Goal: Communication & Community: Answer question/provide support

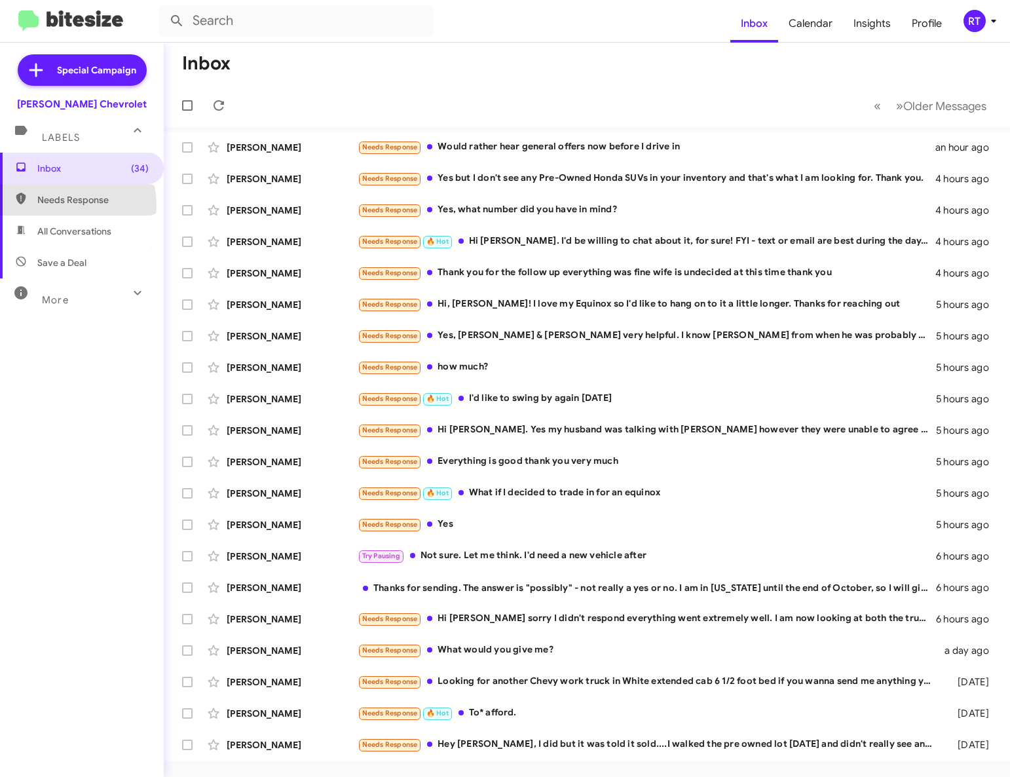
click at [62, 206] on span "Needs Response" at bounding box center [92, 199] width 111 height 13
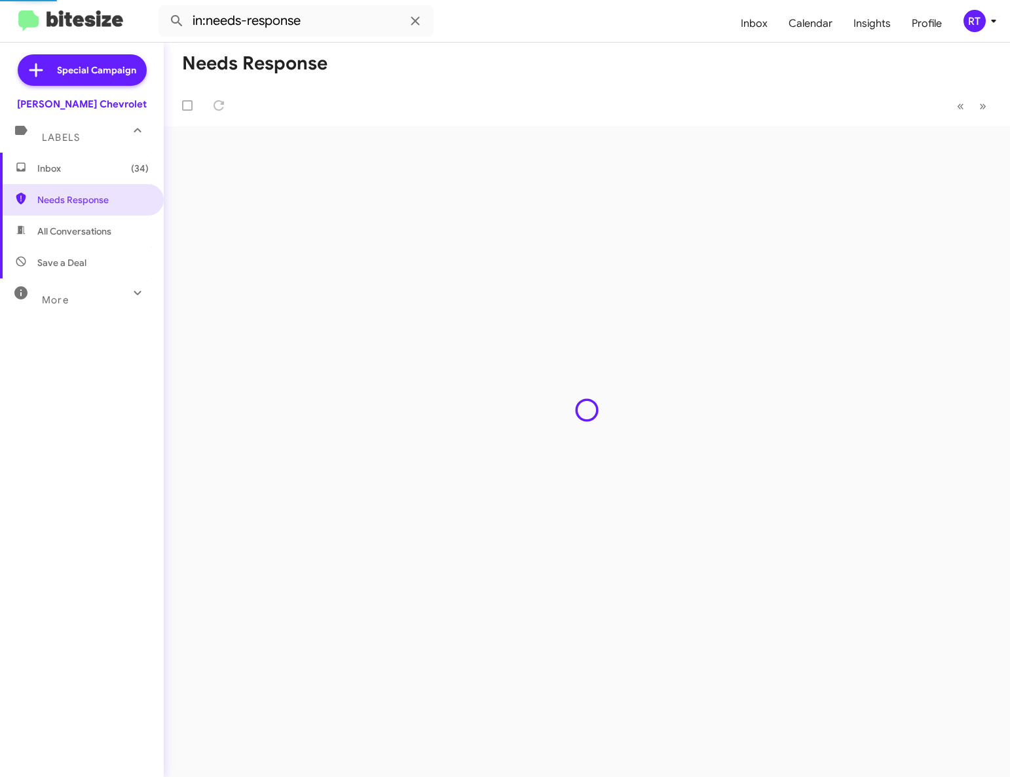
click at [58, 229] on span "All Conversations" at bounding box center [74, 231] width 74 height 13
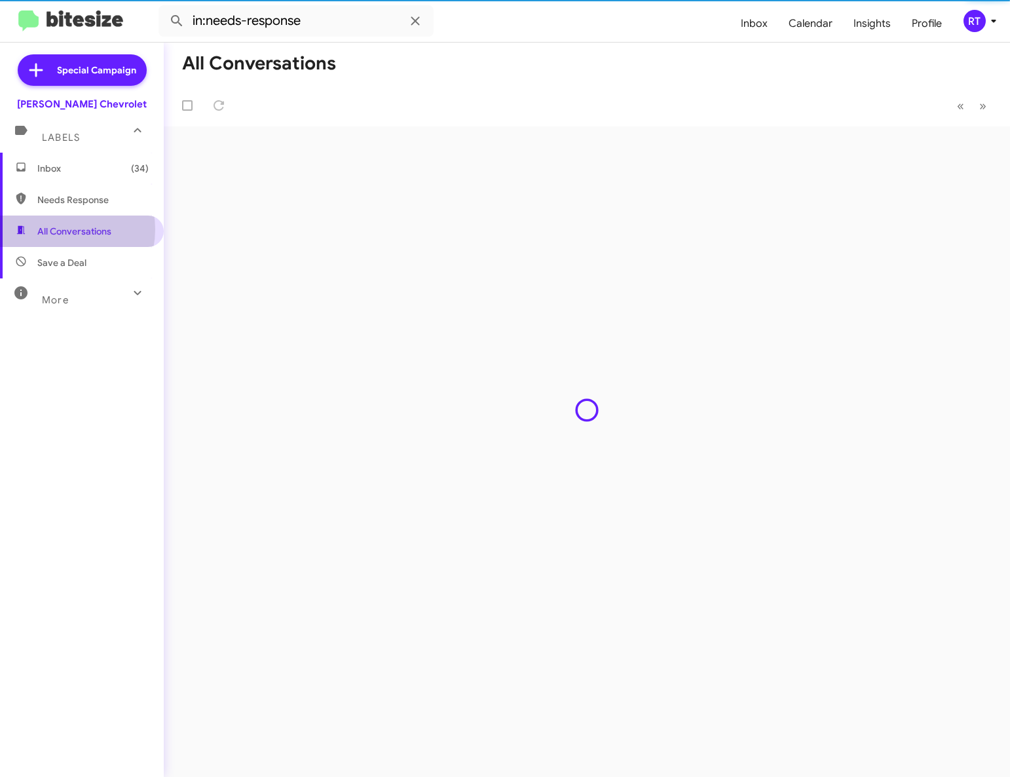
type input "in:all-conversations"
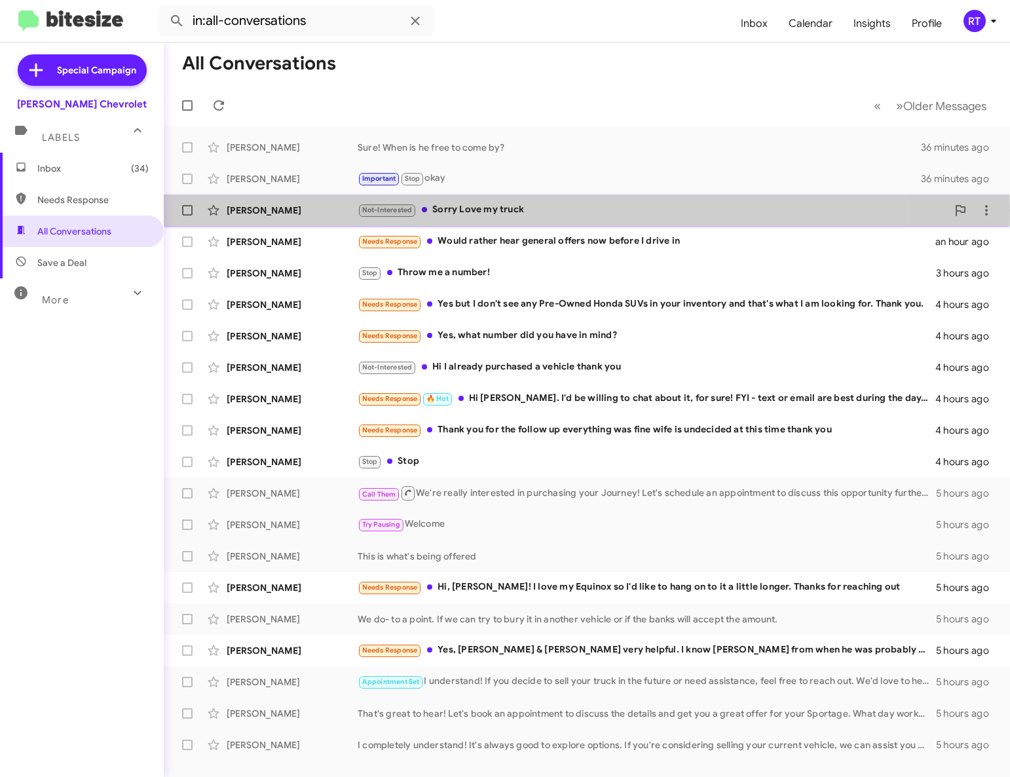
click at [461, 210] on div "Not-Interested Sorry Love my truck" at bounding box center [653, 209] width 590 height 15
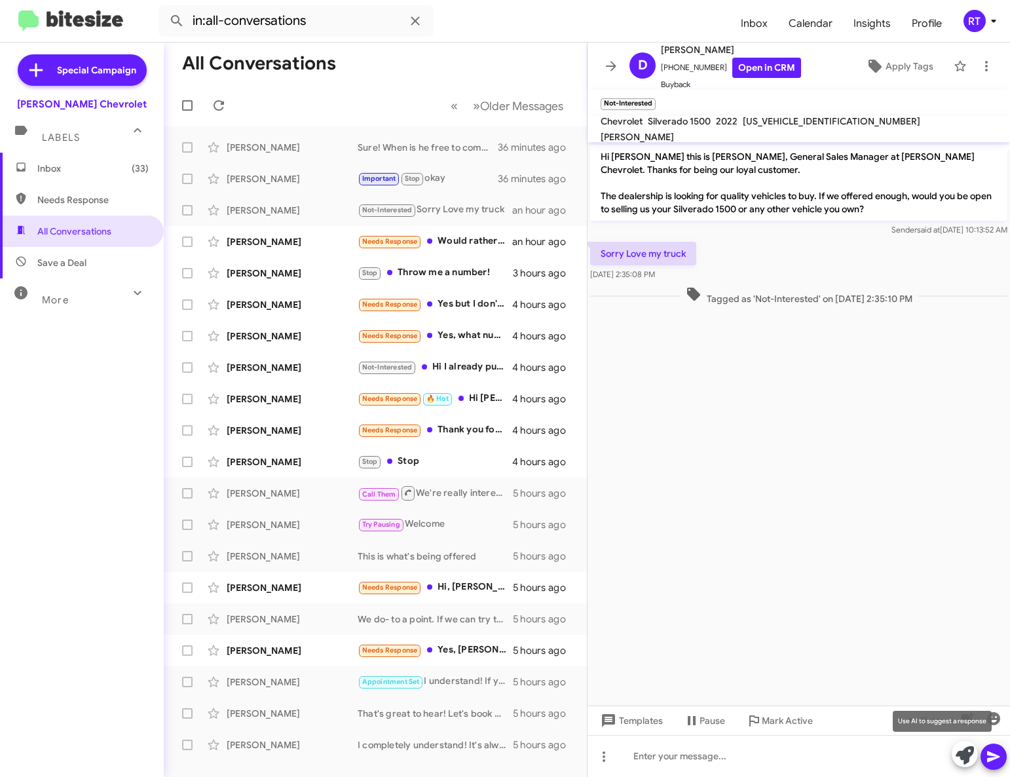
click at [968, 757] on icon at bounding box center [965, 755] width 18 height 18
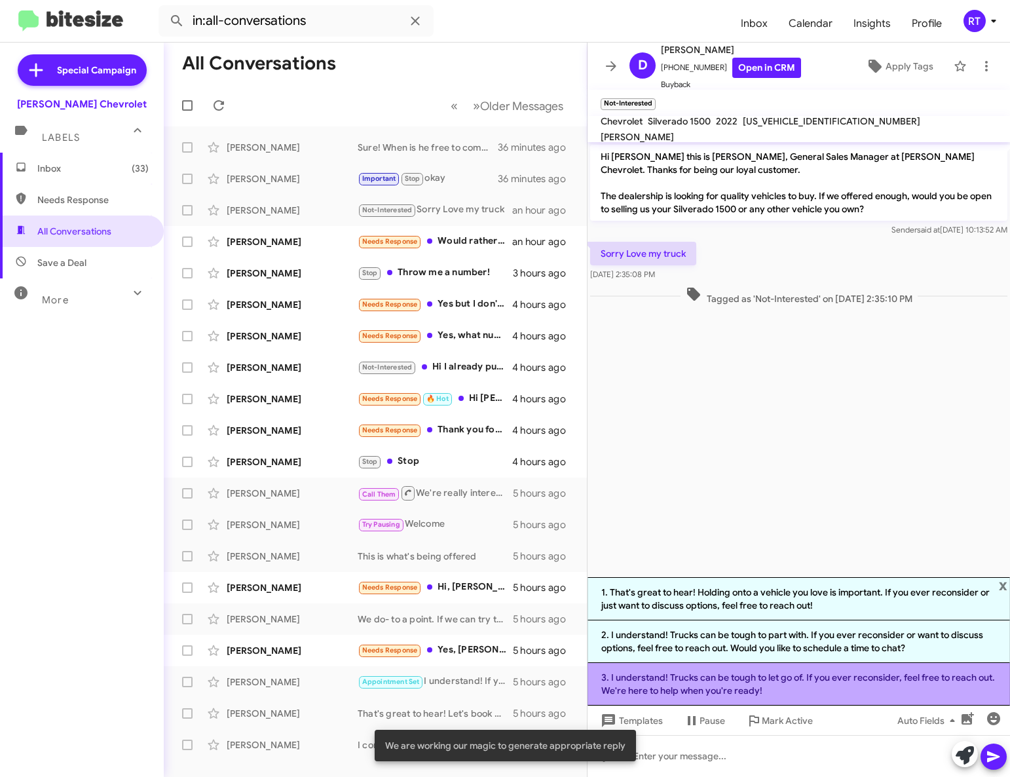
click at [814, 673] on li "3. I understand! Trucks can be tough to let go of. If you ever reconsider, feel…" at bounding box center [799, 684] width 423 height 43
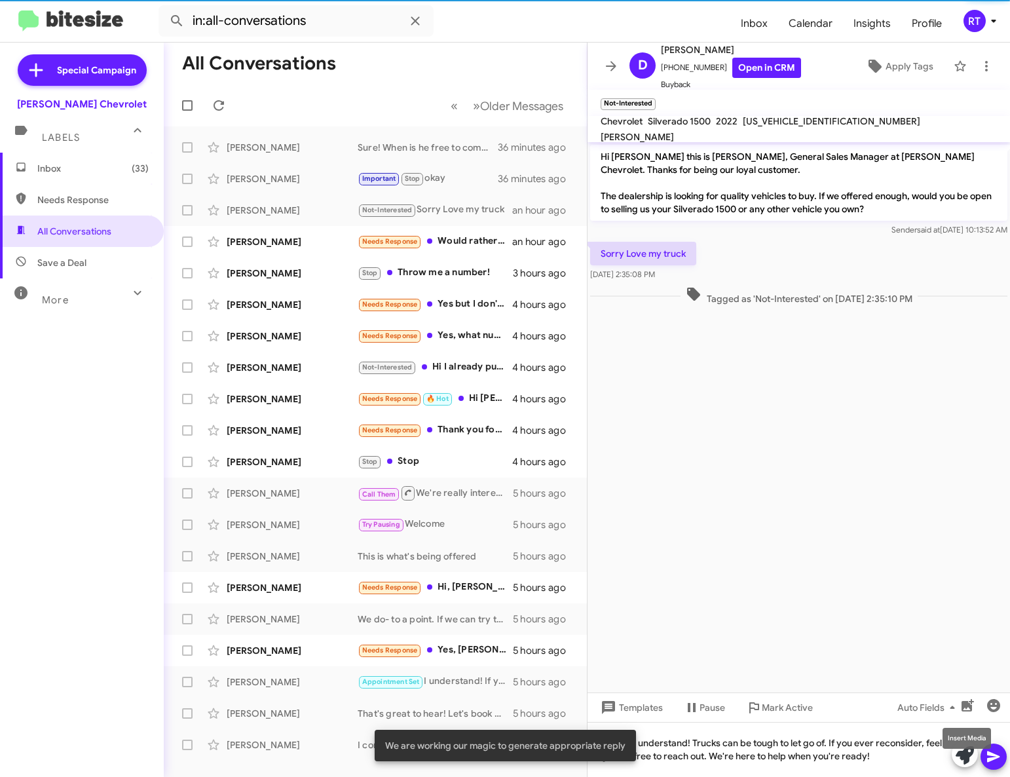
click at [991, 757] on mat-tooltip-component "Insert Media" at bounding box center [967, 738] width 67 height 39
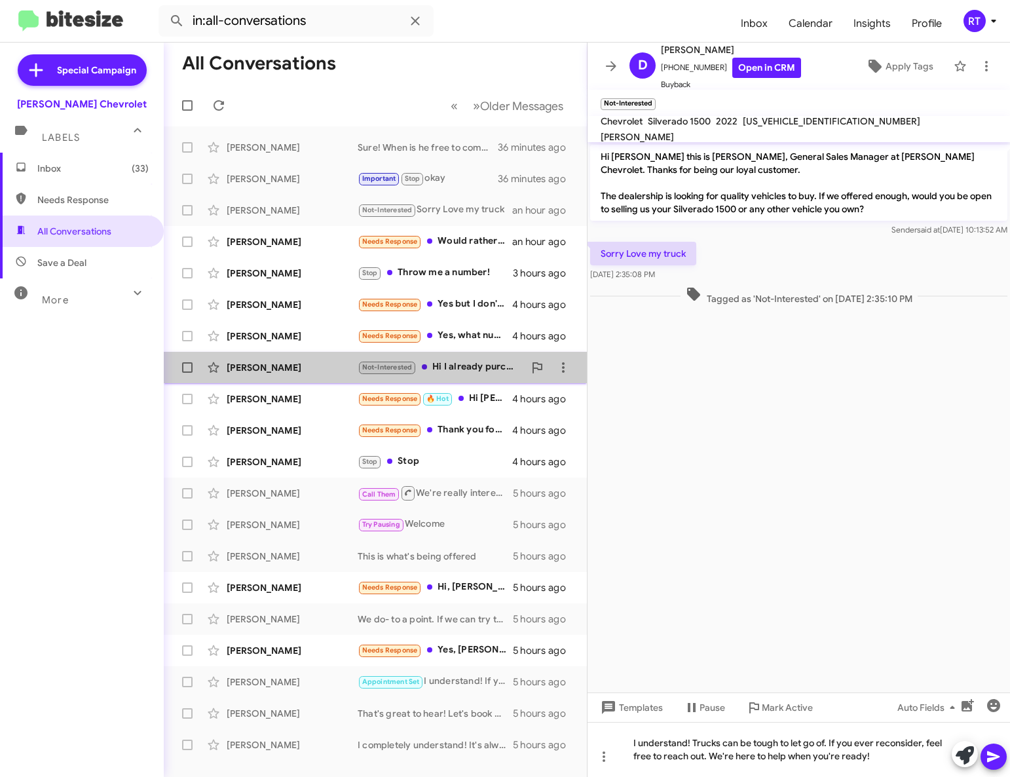
click at [274, 366] on div "[PERSON_NAME]" at bounding box center [292, 367] width 131 height 13
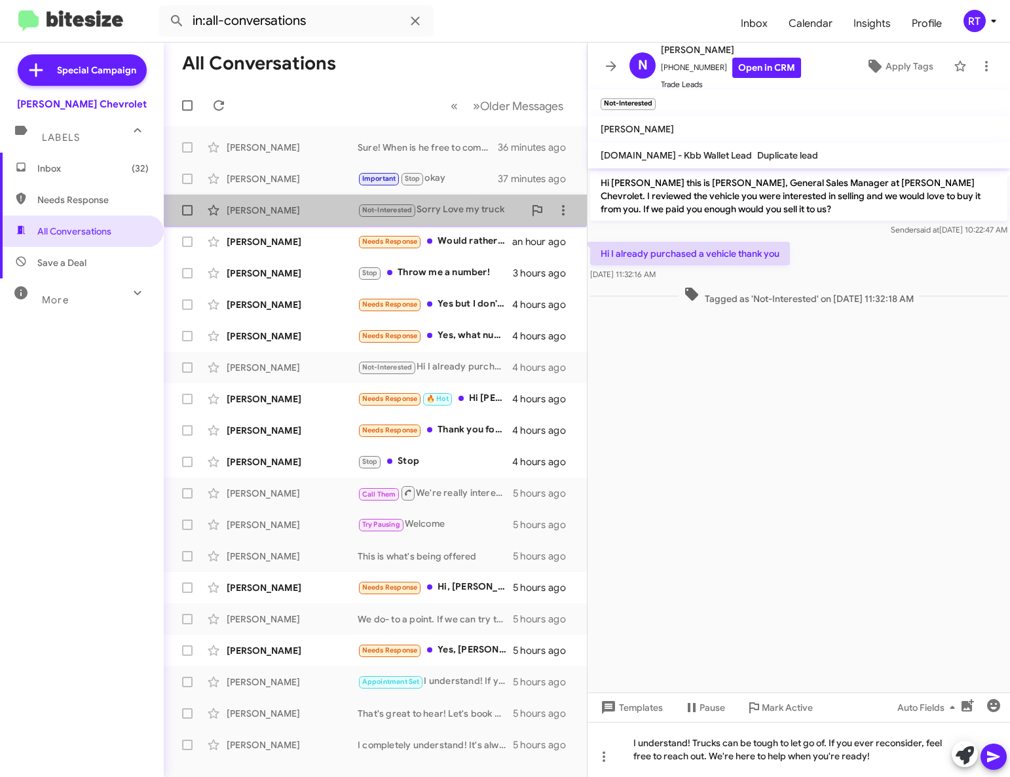
click at [284, 214] on div "[PERSON_NAME]" at bounding box center [292, 210] width 131 height 13
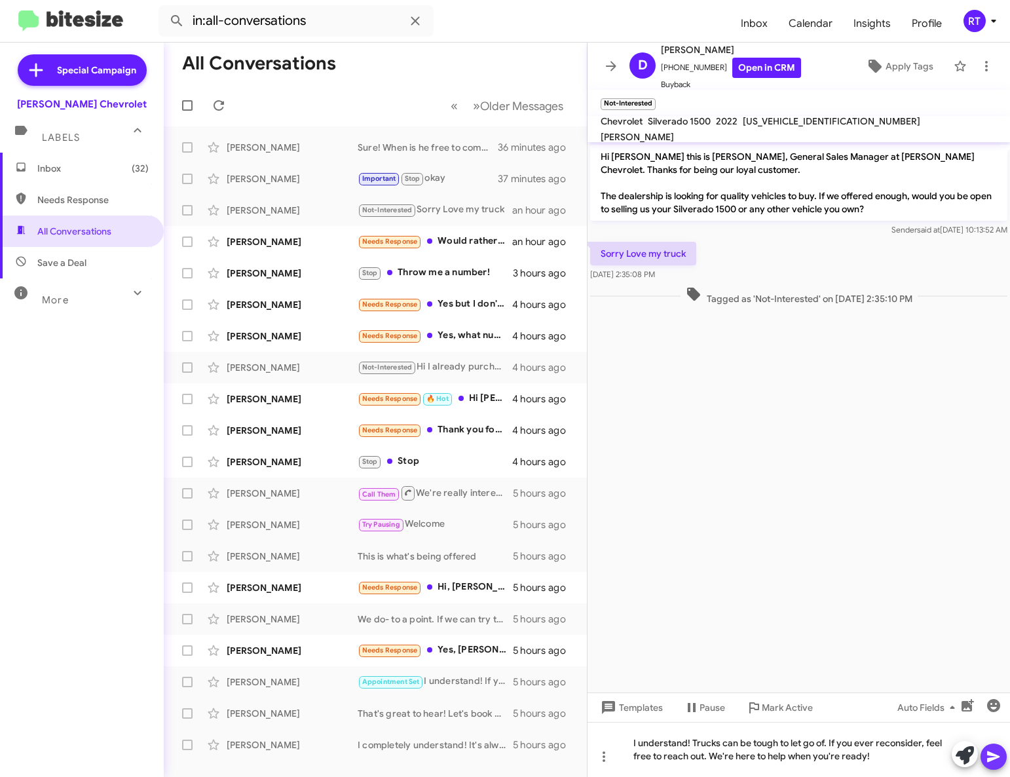
click at [996, 759] on icon at bounding box center [993, 756] width 12 height 11
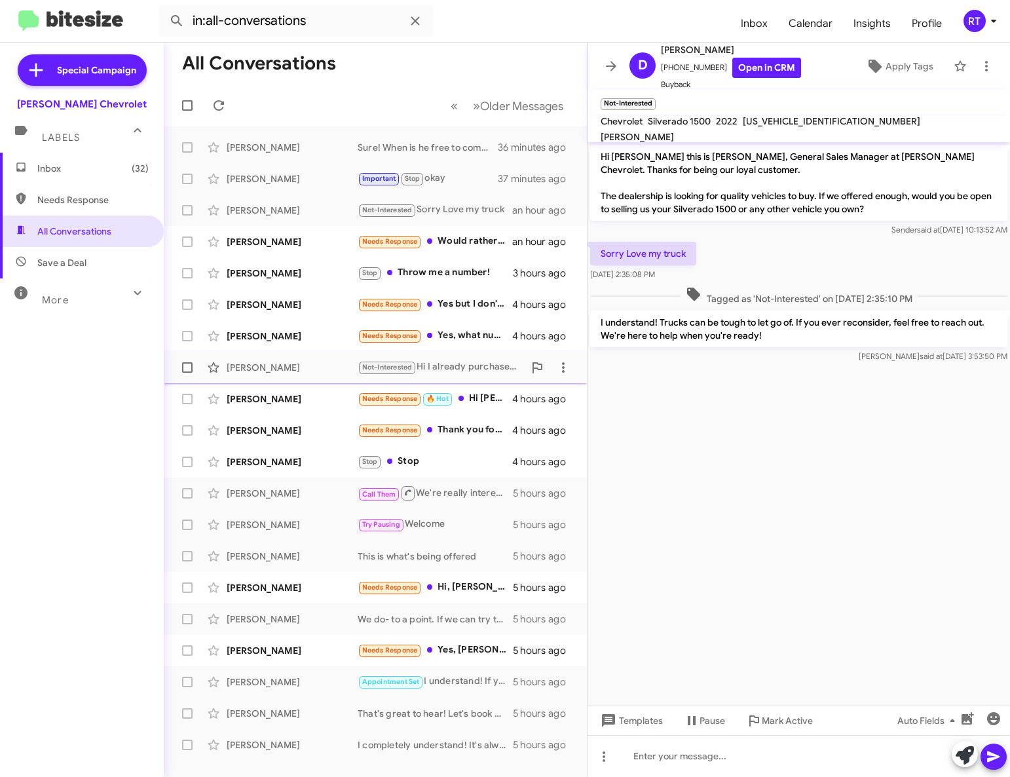
click at [271, 365] on div "[PERSON_NAME]" at bounding box center [292, 367] width 131 height 13
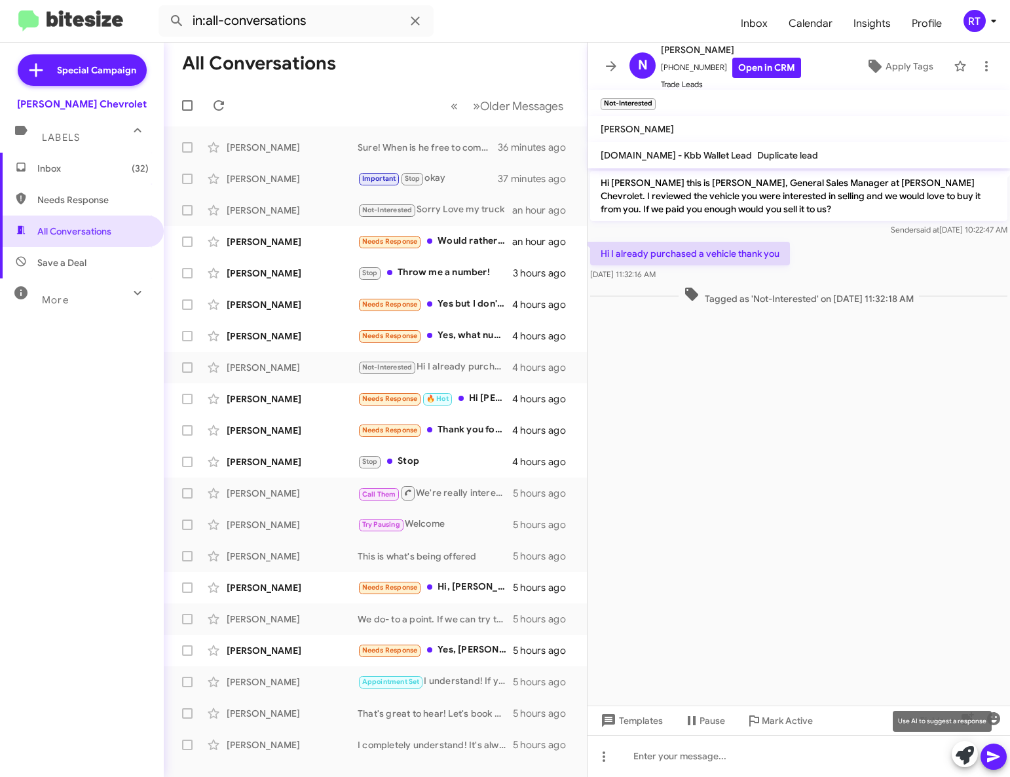
click at [965, 759] on icon at bounding box center [965, 755] width 18 height 18
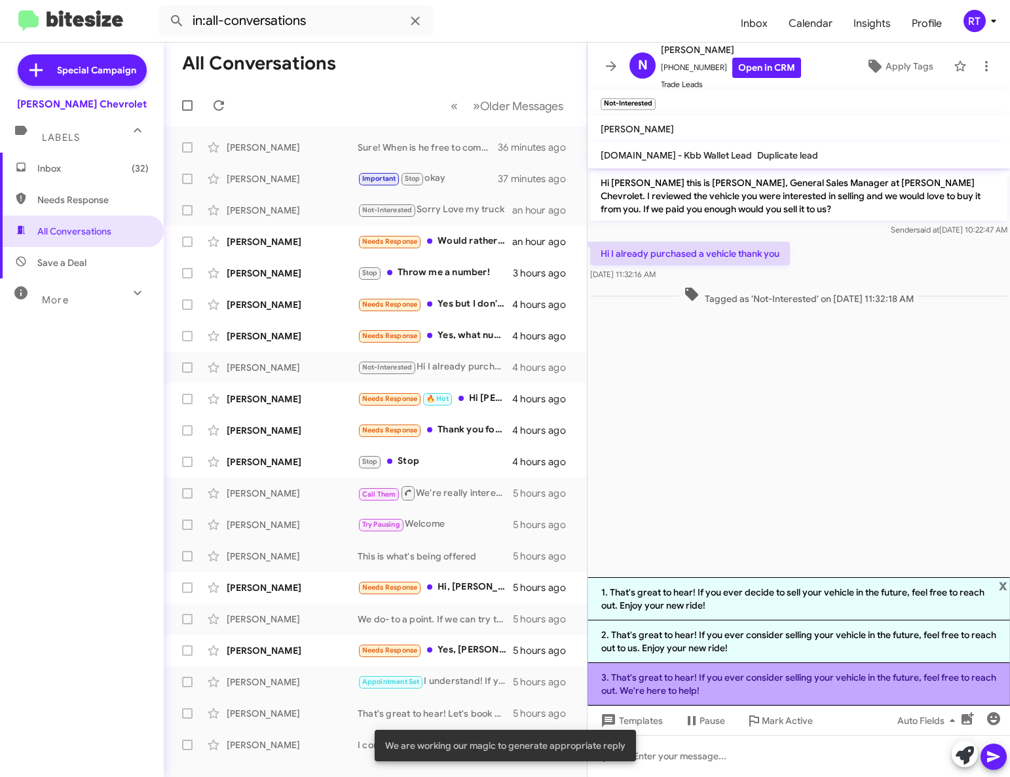
click at [756, 689] on li "3. That's great to hear! If you ever consider selling your vehicle in the futur…" at bounding box center [799, 684] width 423 height 43
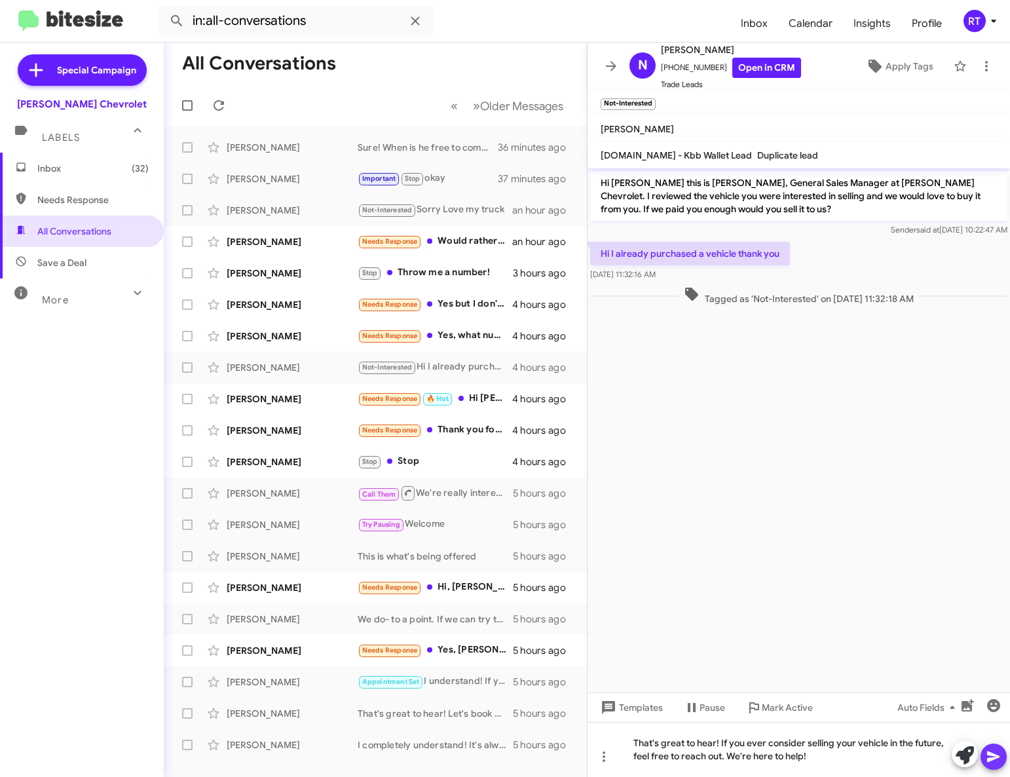
click at [993, 754] on icon at bounding box center [993, 756] width 12 height 11
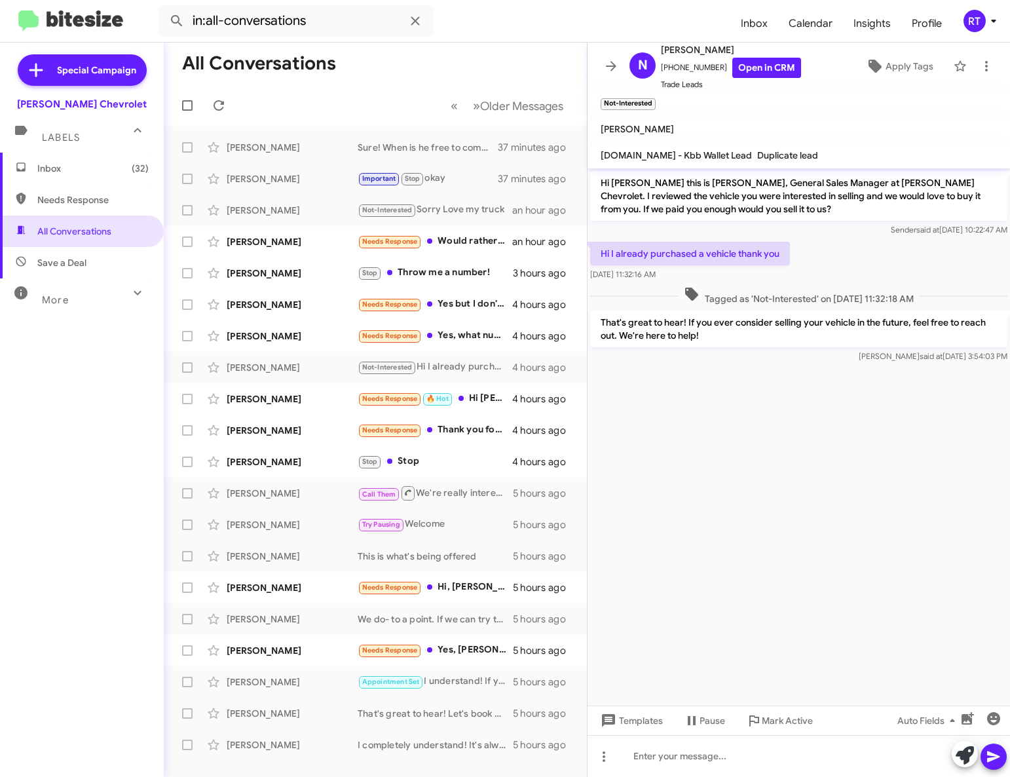
click at [62, 168] on span "Inbox (32)" at bounding box center [92, 168] width 111 height 13
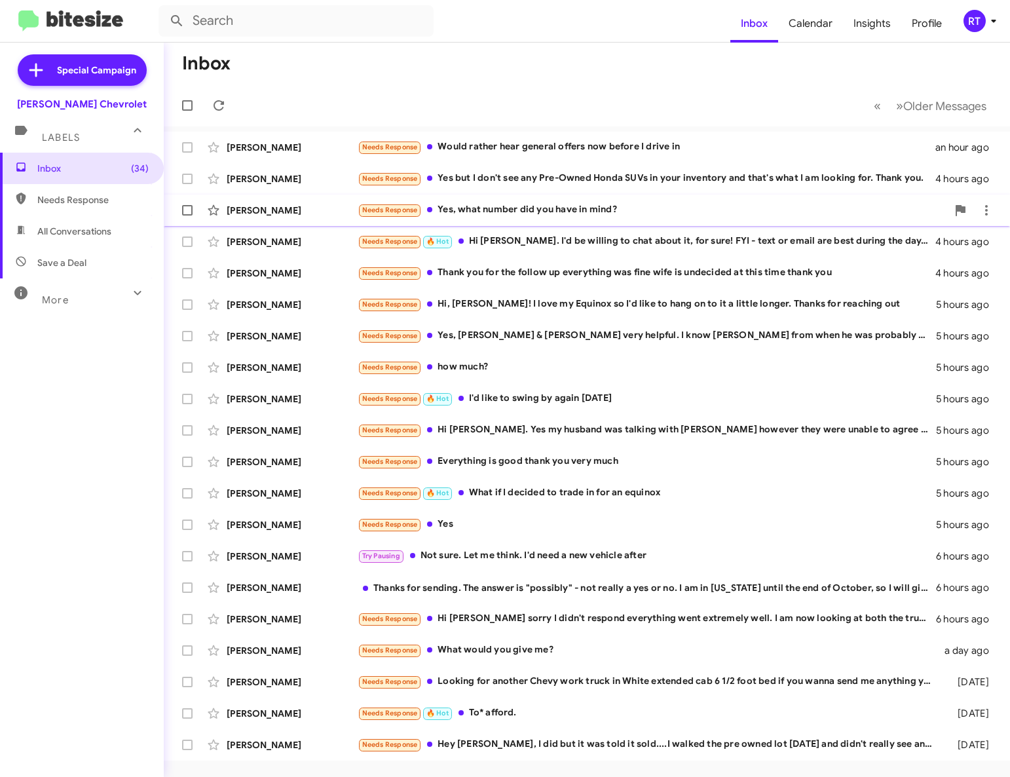
click at [263, 206] on div "[PERSON_NAME]" at bounding box center [292, 210] width 131 height 13
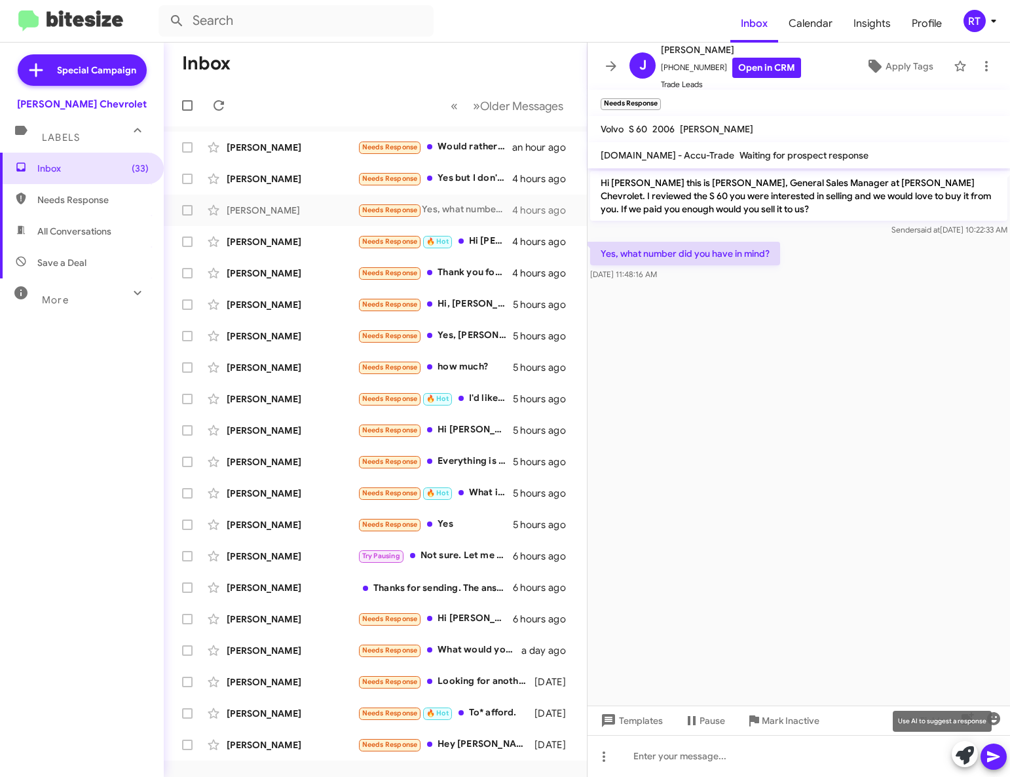
click at [962, 753] on icon at bounding box center [965, 755] width 18 height 18
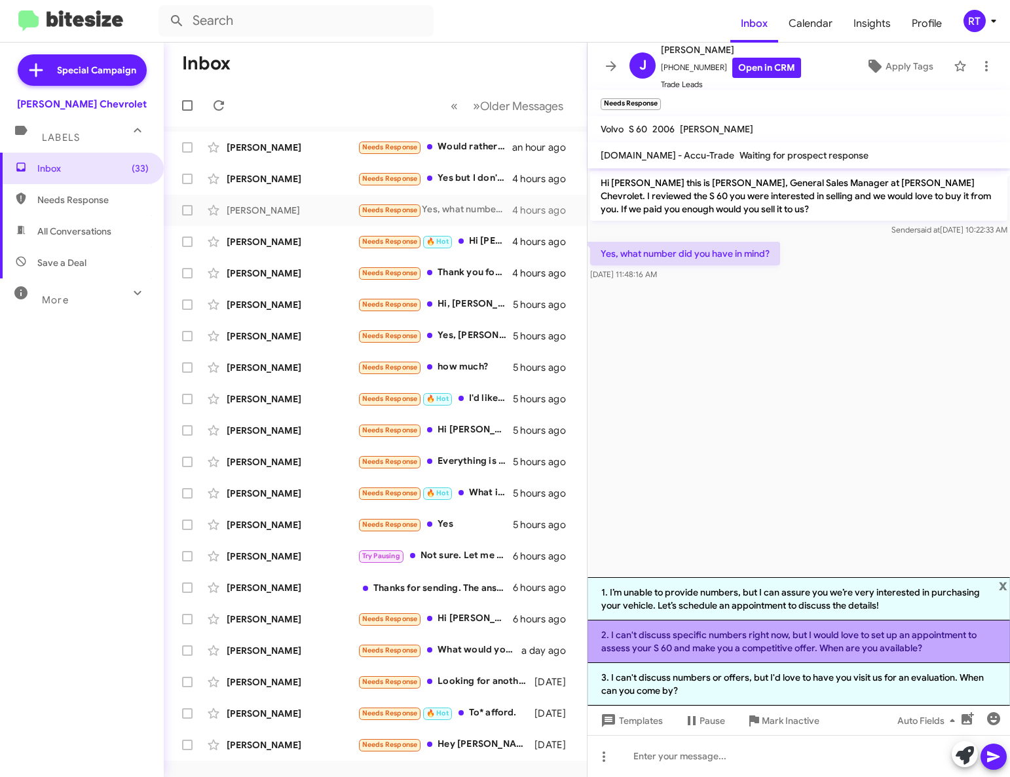
click at [799, 645] on li "2. I can't discuss specific numbers right now, but I would love to set up an ap…" at bounding box center [799, 641] width 423 height 43
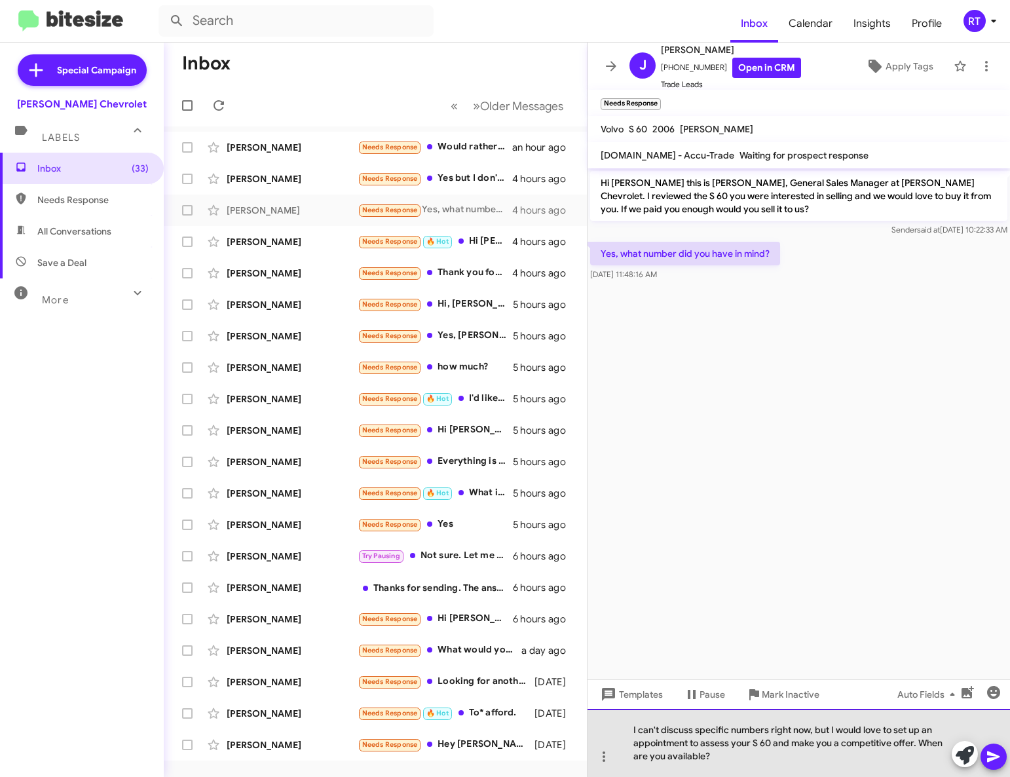
click at [830, 729] on div "I can't discuss specific numbers right now, but I would love to set up an appoi…" at bounding box center [799, 743] width 423 height 68
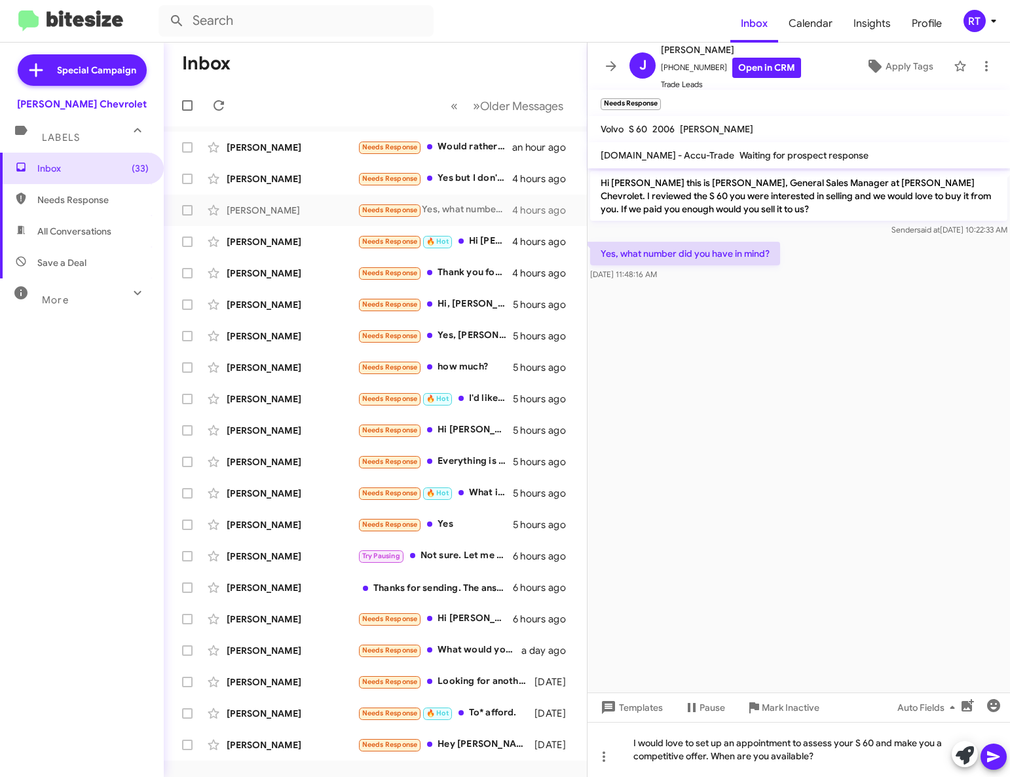
click at [993, 759] on icon at bounding box center [993, 756] width 12 height 11
